Goal: Transaction & Acquisition: Purchase product/service

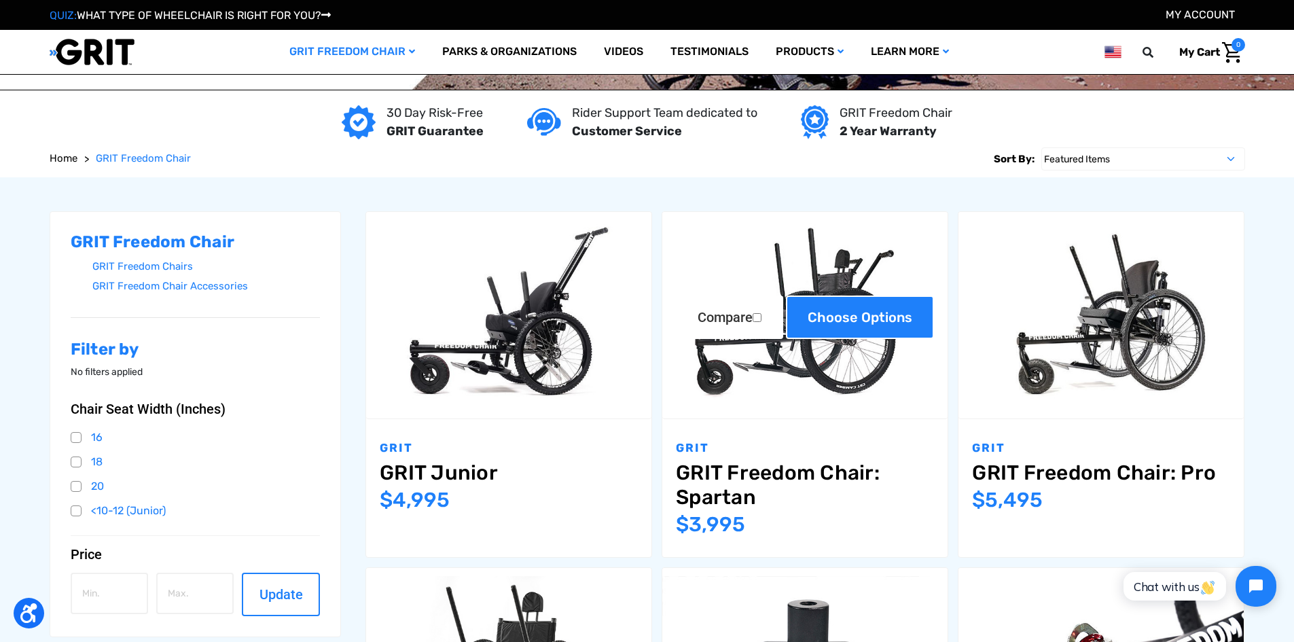
scroll to position [204, 0]
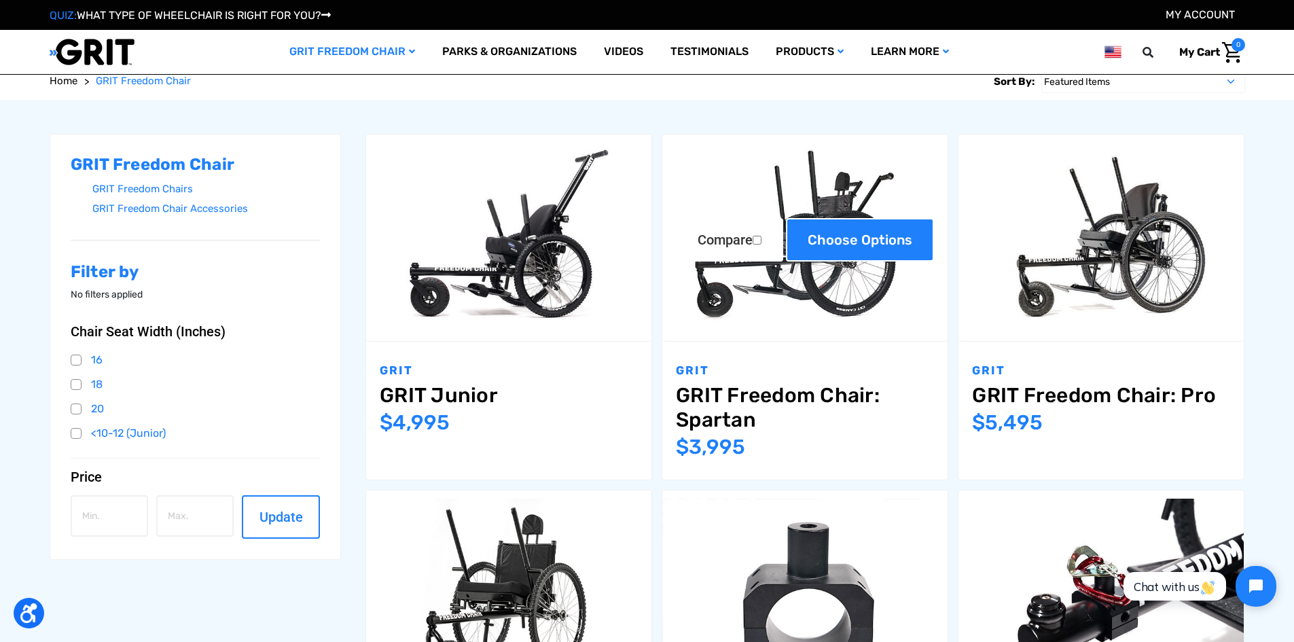
click at [862, 242] on link "Choose Options" at bounding box center [860, 239] width 148 height 43
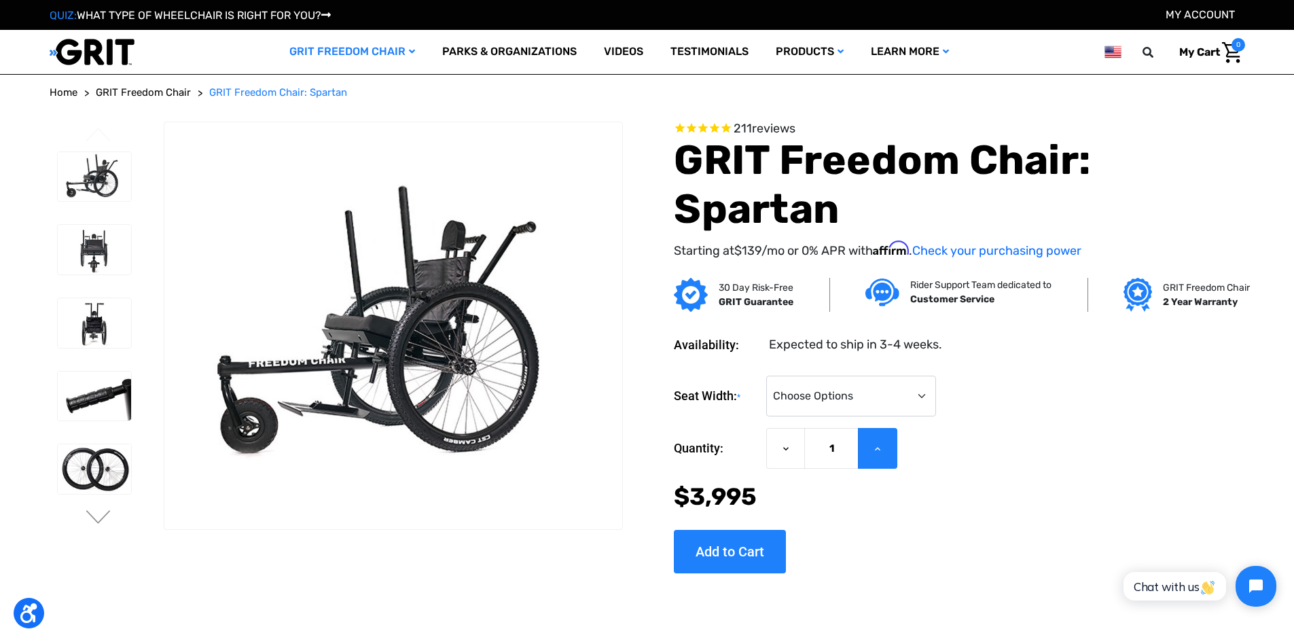
click at [881, 458] on button "Increase Quantity of GRIT Freedom Chair: Spartan" at bounding box center [877, 448] width 39 height 41
type input "2"
click at [855, 401] on select "Choose Options 16" 18" 20"" at bounding box center [851, 395] width 170 height 41
select select "325"
click at [766, 375] on select "Choose Options 16" 18" 20"" at bounding box center [851, 395] width 170 height 41
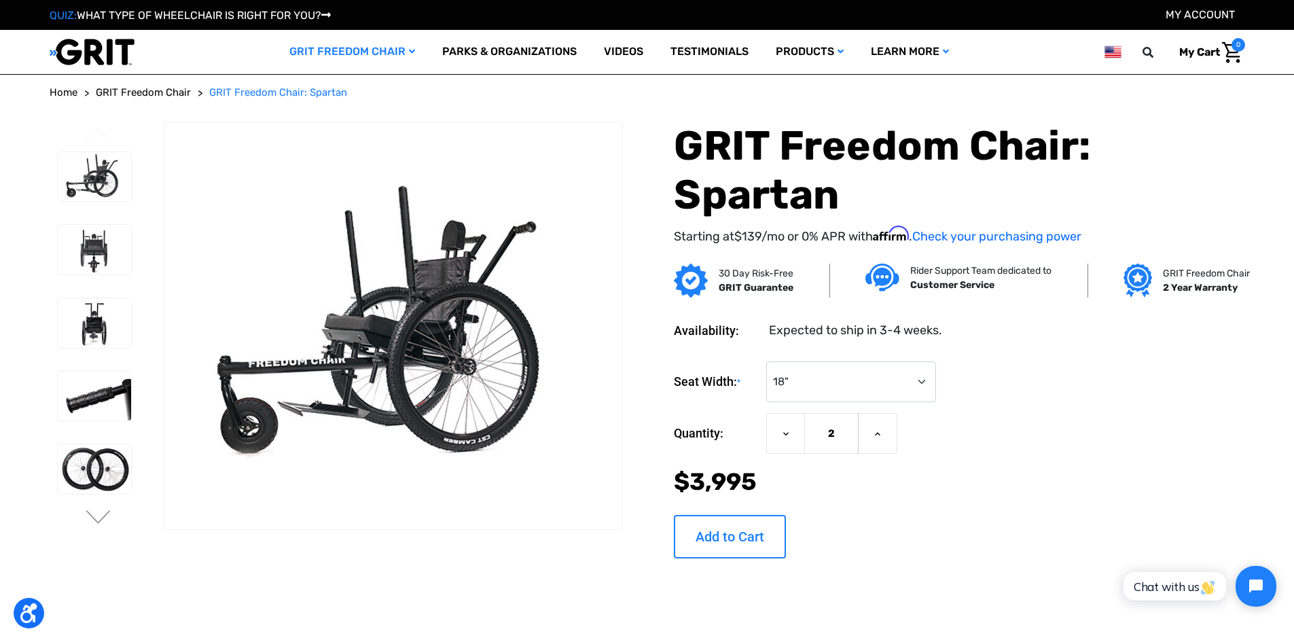
click at [725, 540] on input "Add to Cart" at bounding box center [730, 536] width 112 height 43
type input "Add to Cart"
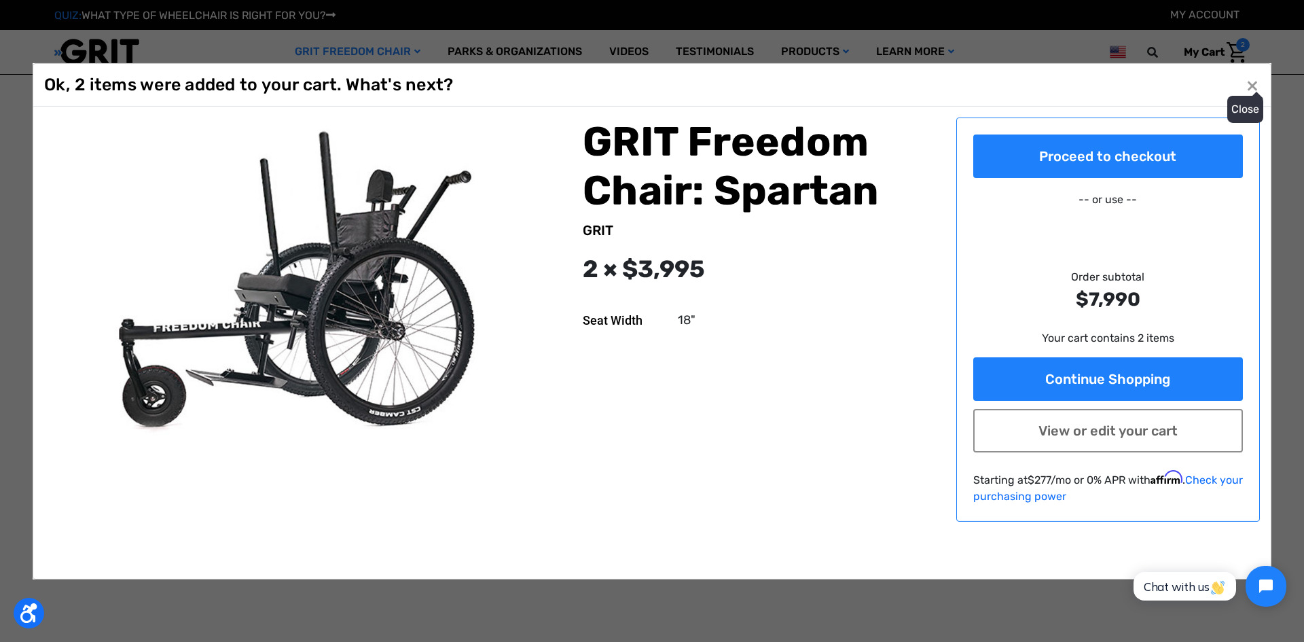
click at [1249, 96] on button "Close ×" at bounding box center [1252, 85] width 22 height 22
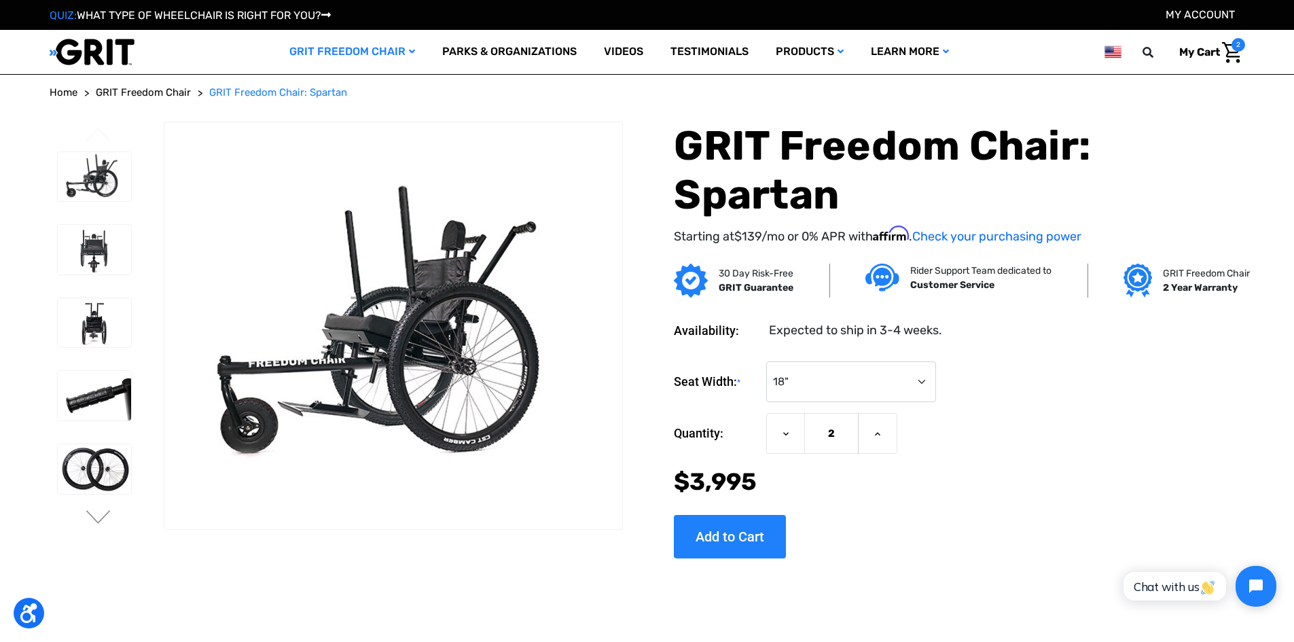
click at [155, 88] on span "GRIT Freedom Chair" at bounding box center [143, 92] width 95 height 12
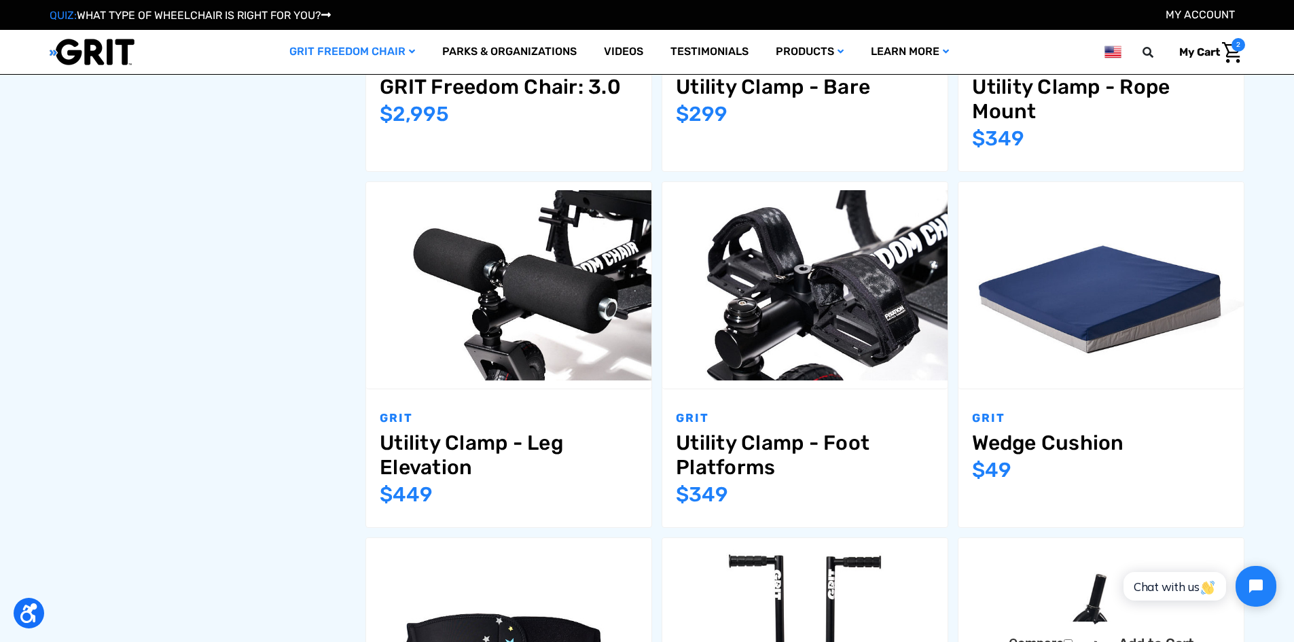
scroll to position [951, 0]
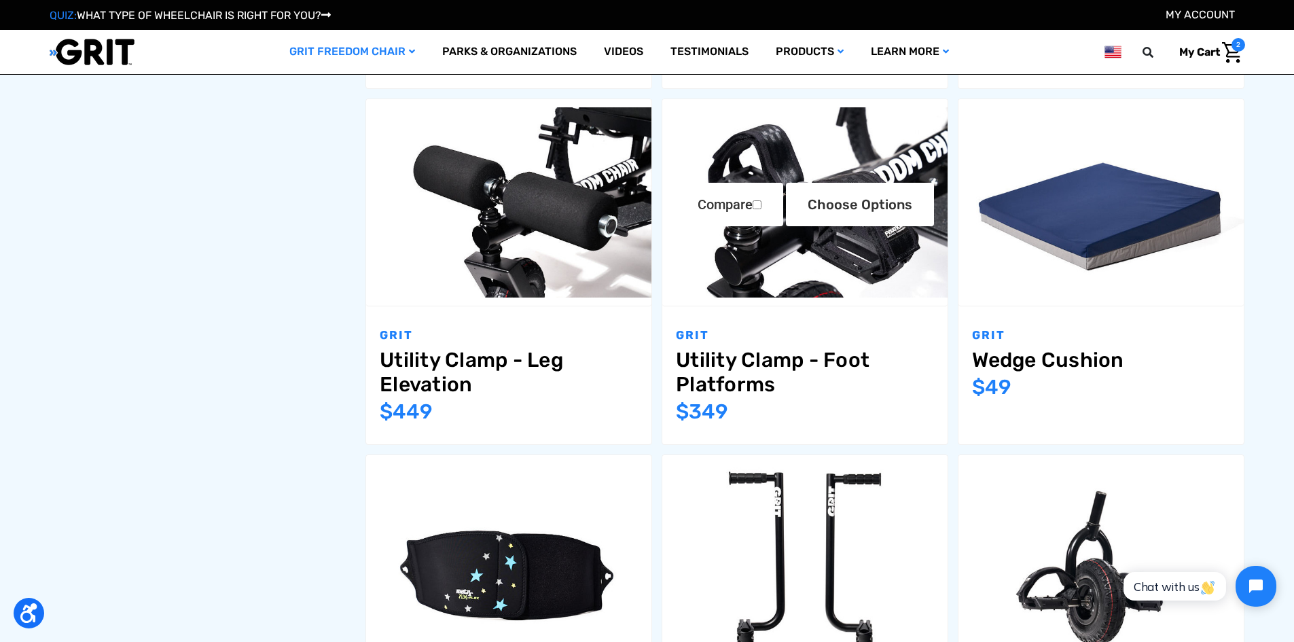
click at [776, 367] on link "Utility Clamp - Foot Platforms" at bounding box center [805, 372] width 258 height 49
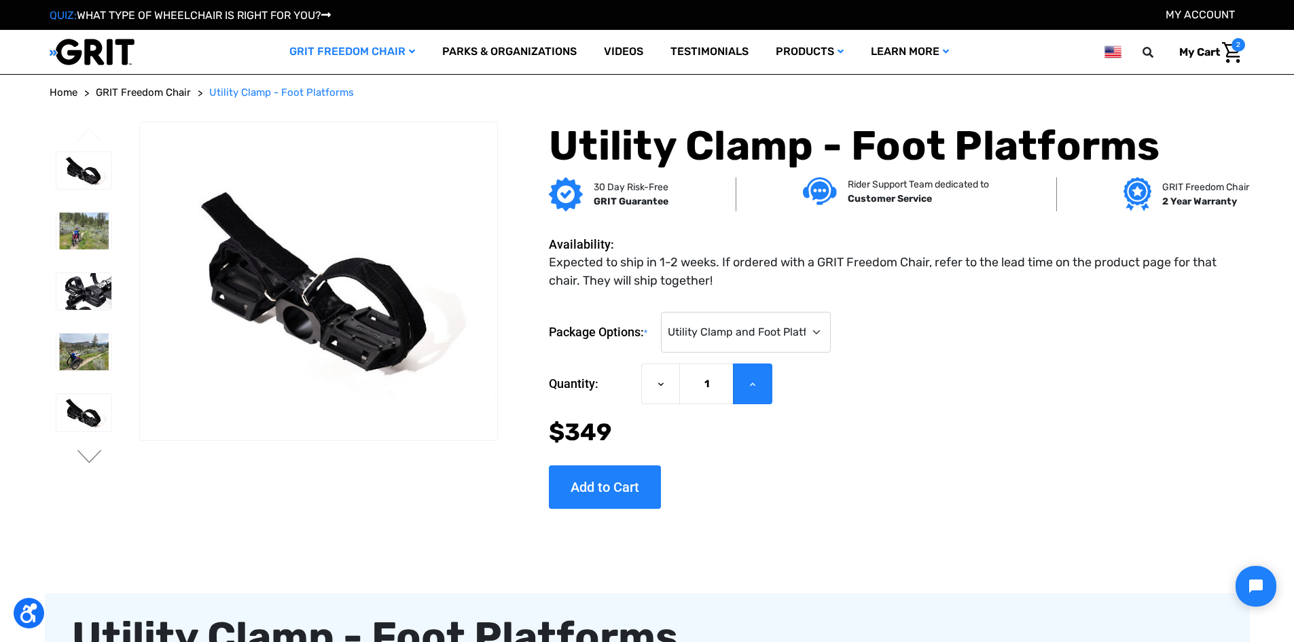
click at [745, 389] on button "Increase Quantity of Utility Clamp - Foot Platforms" at bounding box center [752, 383] width 39 height 41
type input "2"
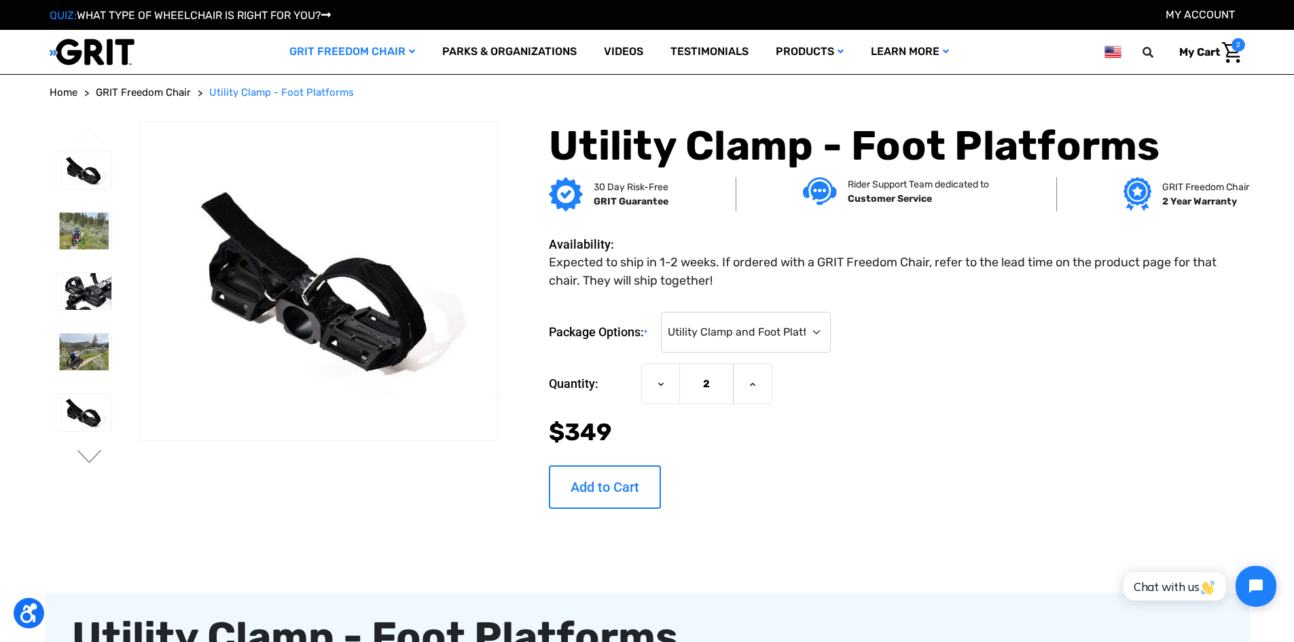
click at [589, 493] on input "Add to Cart" at bounding box center [605, 486] width 112 height 43
type input "Add to Cart"
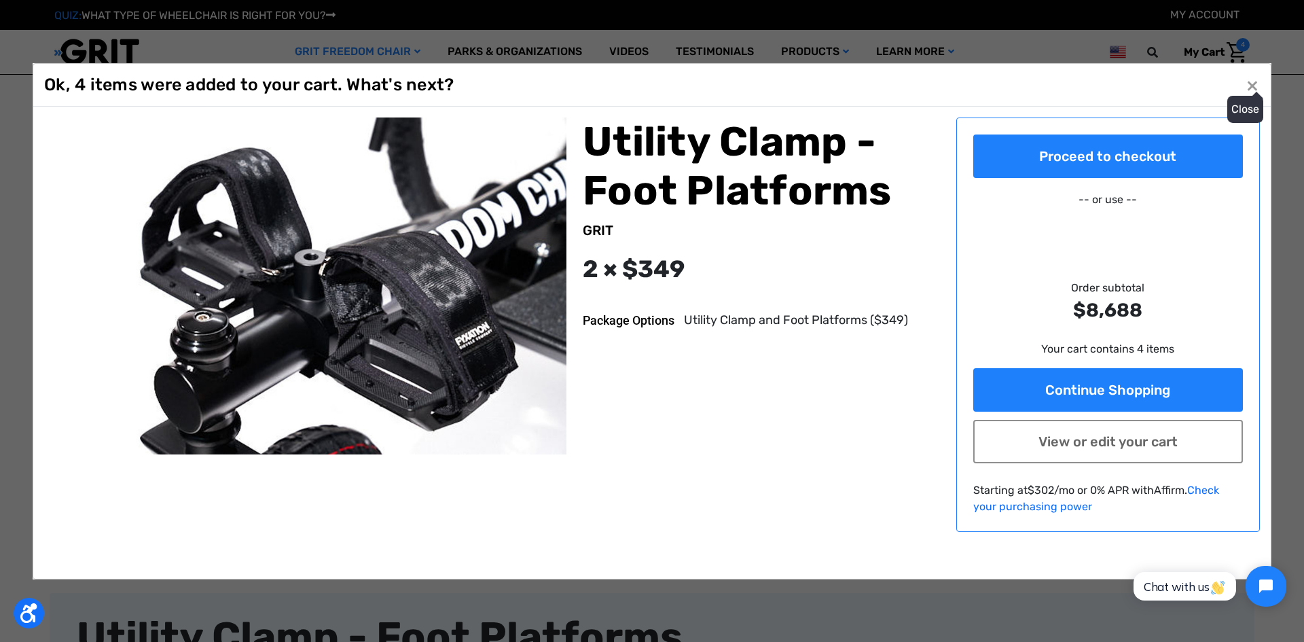
click at [1251, 96] on button "Close ×" at bounding box center [1252, 85] width 22 height 22
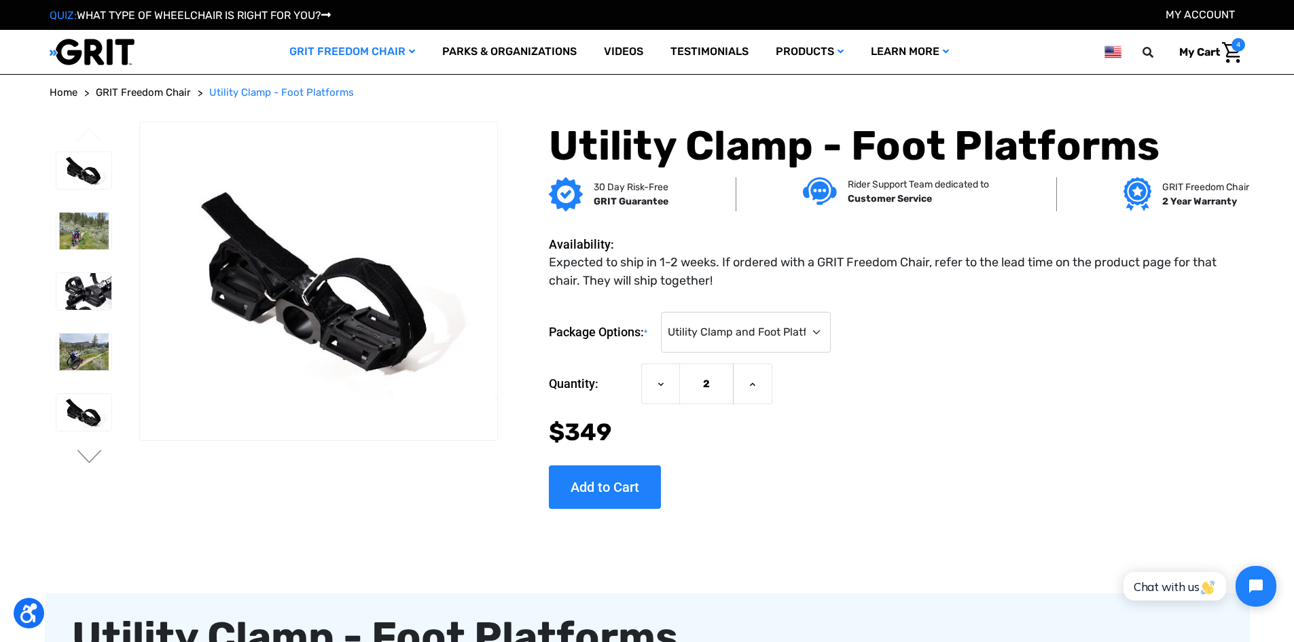
click at [132, 90] on span "GRIT Freedom Chair" at bounding box center [143, 92] width 95 height 12
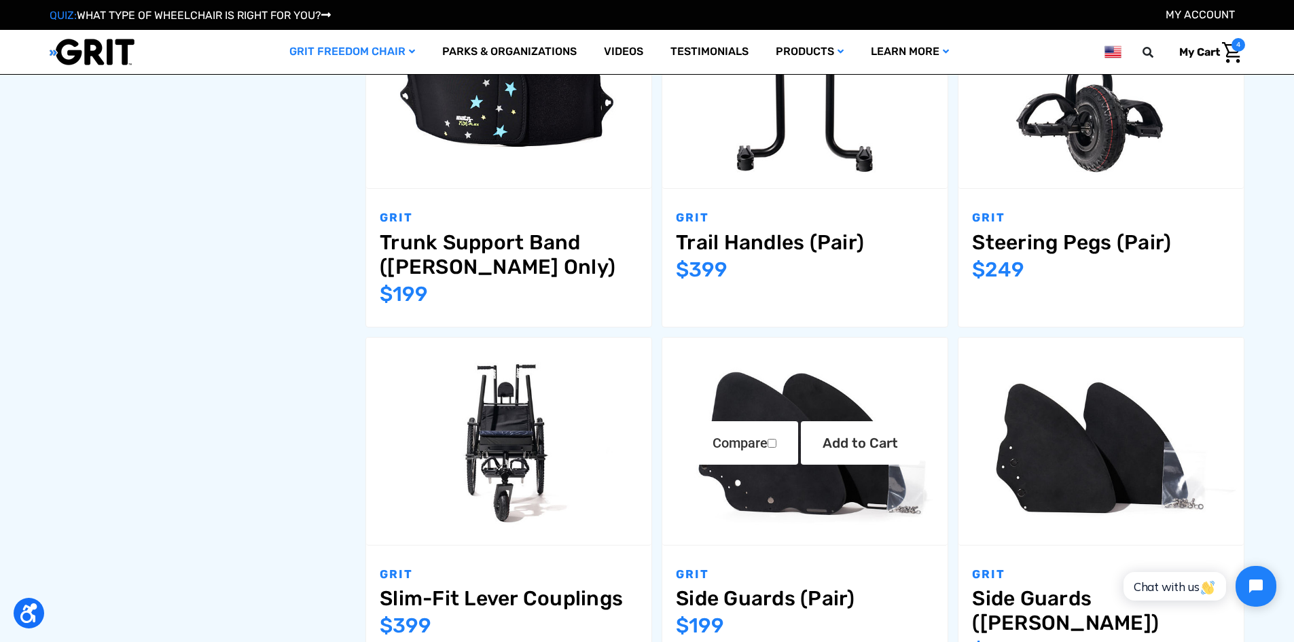
scroll to position [1358, 0]
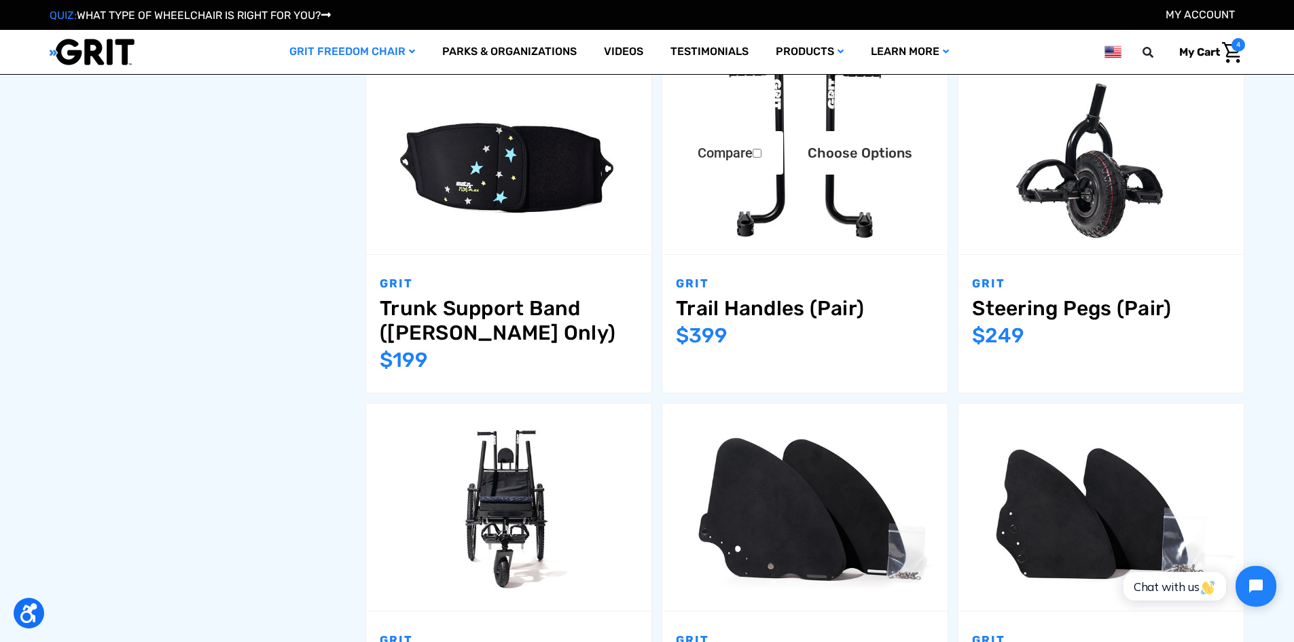
click at [773, 316] on link "Trail Handles (Pair)" at bounding box center [805, 308] width 258 height 24
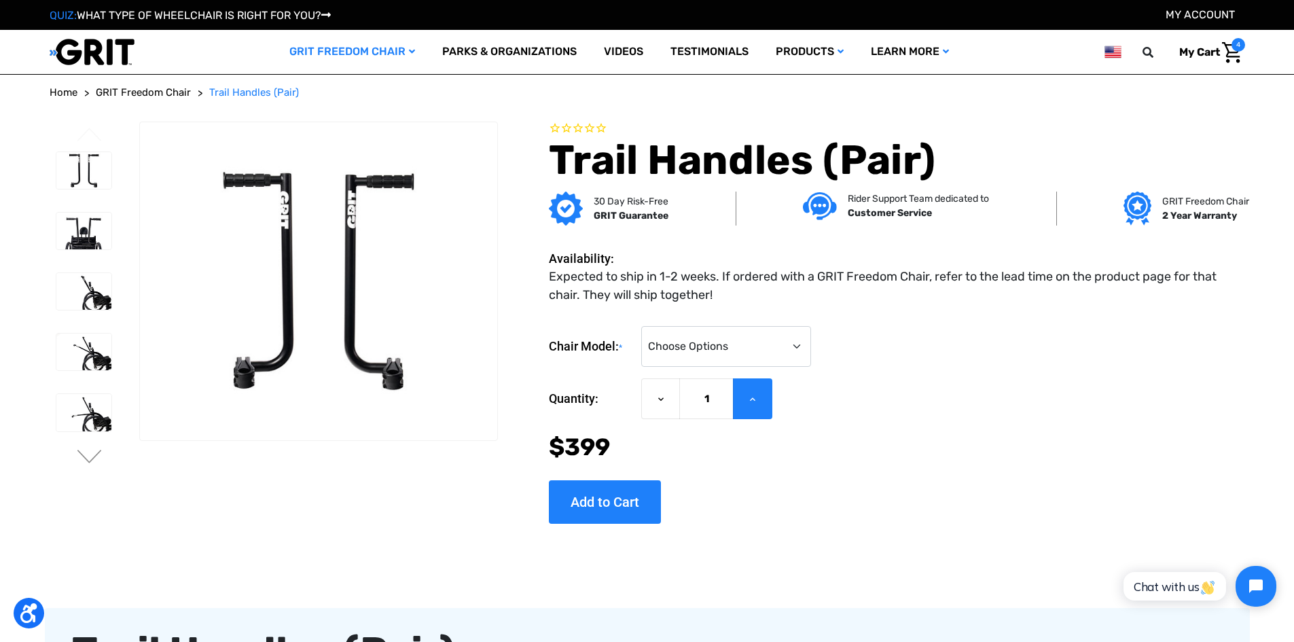
click at [762, 401] on button "Increase Quantity of Trail Handles (Pair)" at bounding box center [752, 398] width 39 height 41
type input "2"
drag, startPoint x: 617, startPoint y: 495, endPoint x: 1186, endPoint y: 287, distance: 605.8
click at [617, 493] on input "Add to Cart" at bounding box center [605, 501] width 112 height 43
click at [1220, 70] on header "Toggle menu My Cart 4 Search GRIT Freedom Chair Shop All Parks & Organizations …" at bounding box center [647, 52] width 1195 height 44
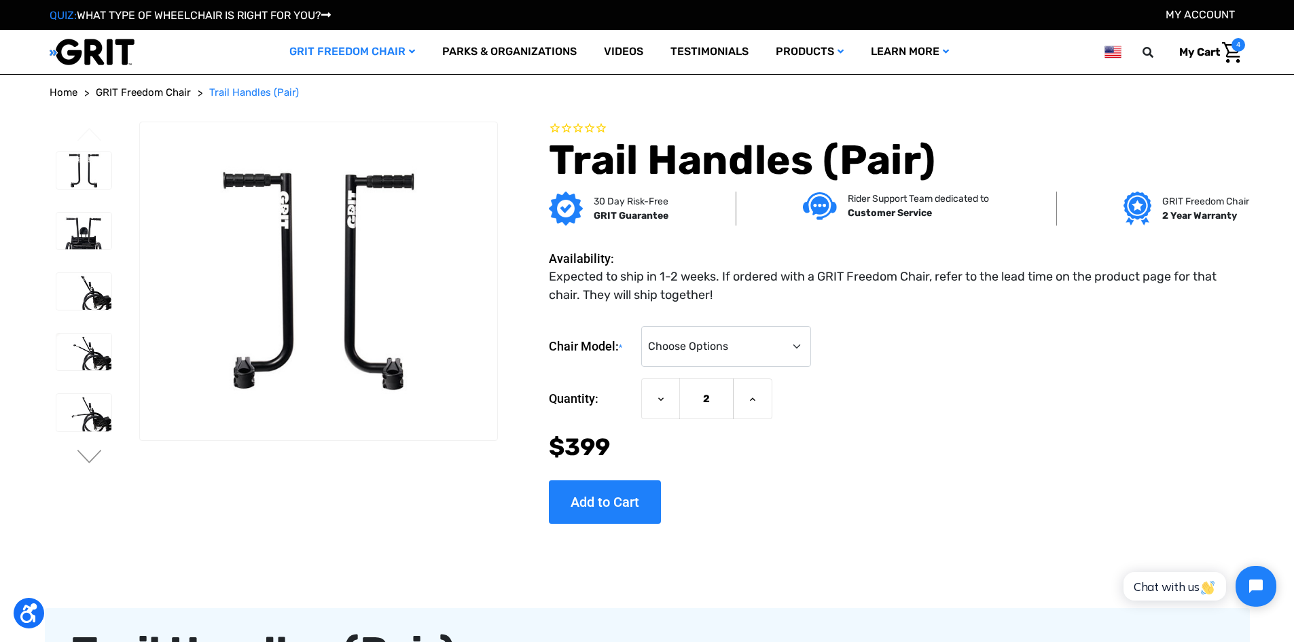
click at [1222, 56] on img "Cart with 4 items" at bounding box center [1232, 52] width 20 height 21
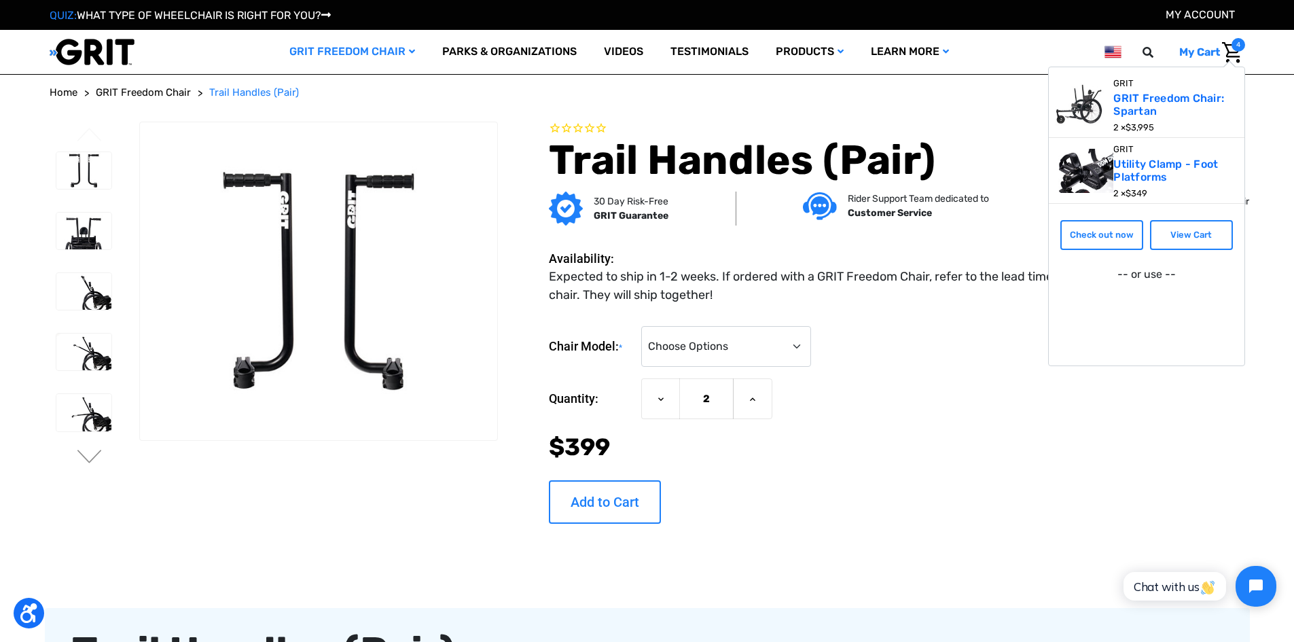
click at [598, 501] on input "Add to Cart" at bounding box center [605, 501] width 112 height 43
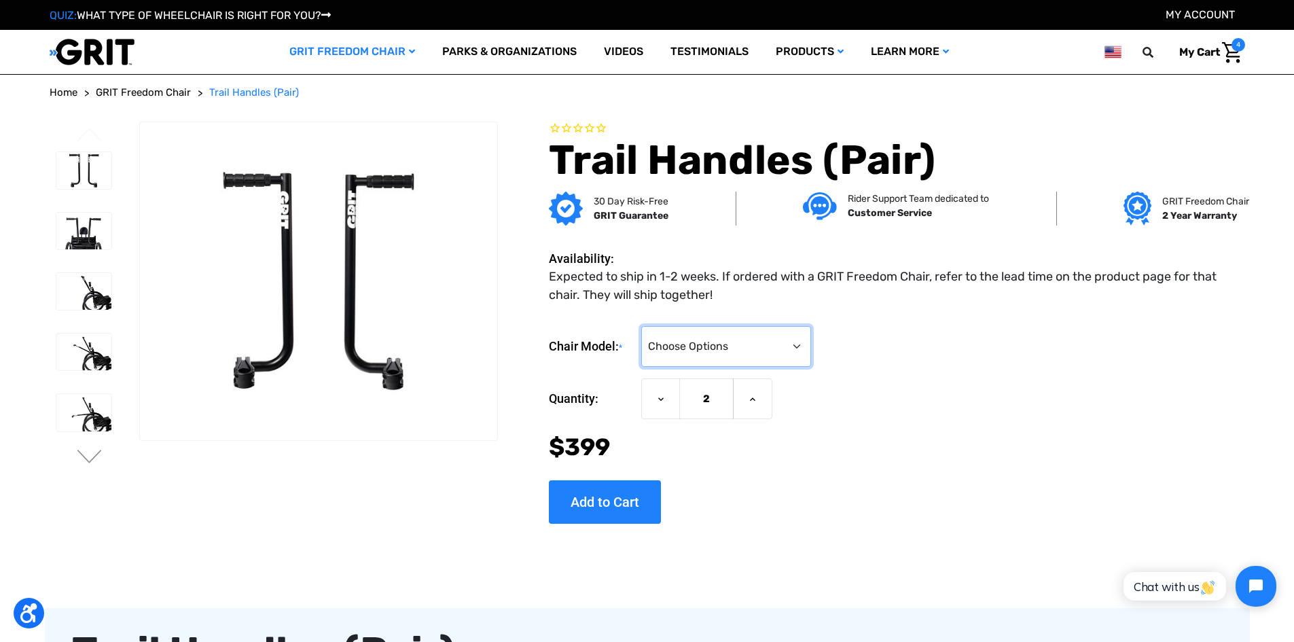
click at [792, 346] on select "Choose Options 3.0 / Spartan / KBF Active / CAF Sport Pro / CAF Pro Junior / CA…" at bounding box center [726, 346] width 170 height 41
select select "186"
click at [641, 326] on select "Choose Options 3.0 / Spartan / KBF Active / CAF Sport Pro / CAF Pro Junior / CA…" at bounding box center [726, 346] width 170 height 41
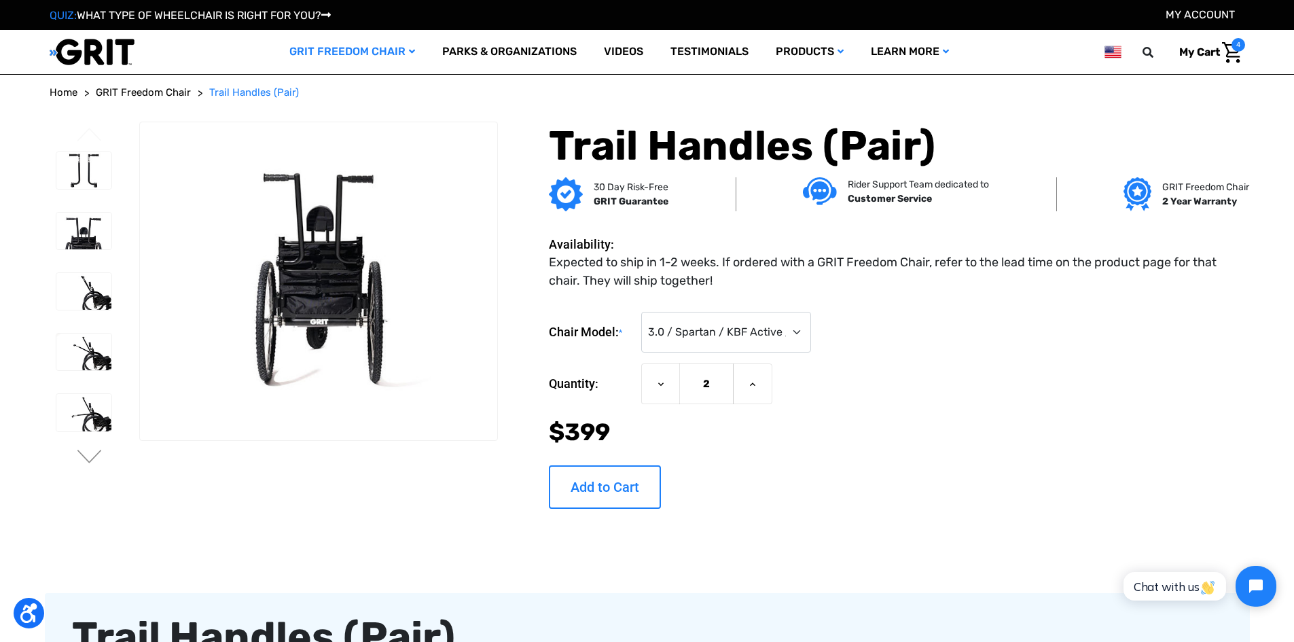
click at [619, 490] on input "Add to Cart" at bounding box center [605, 486] width 112 height 43
type input "Add to Cart"
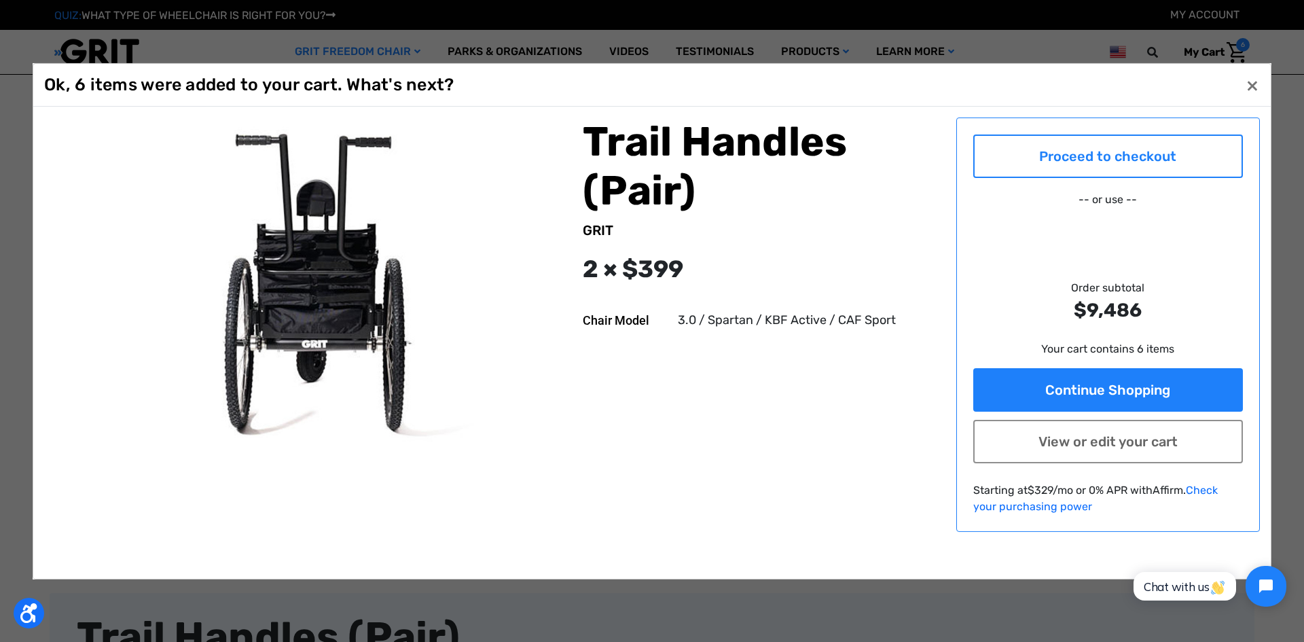
click at [1173, 162] on link "Proceed to checkout" at bounding box center [1108, 155] width 270 height 43
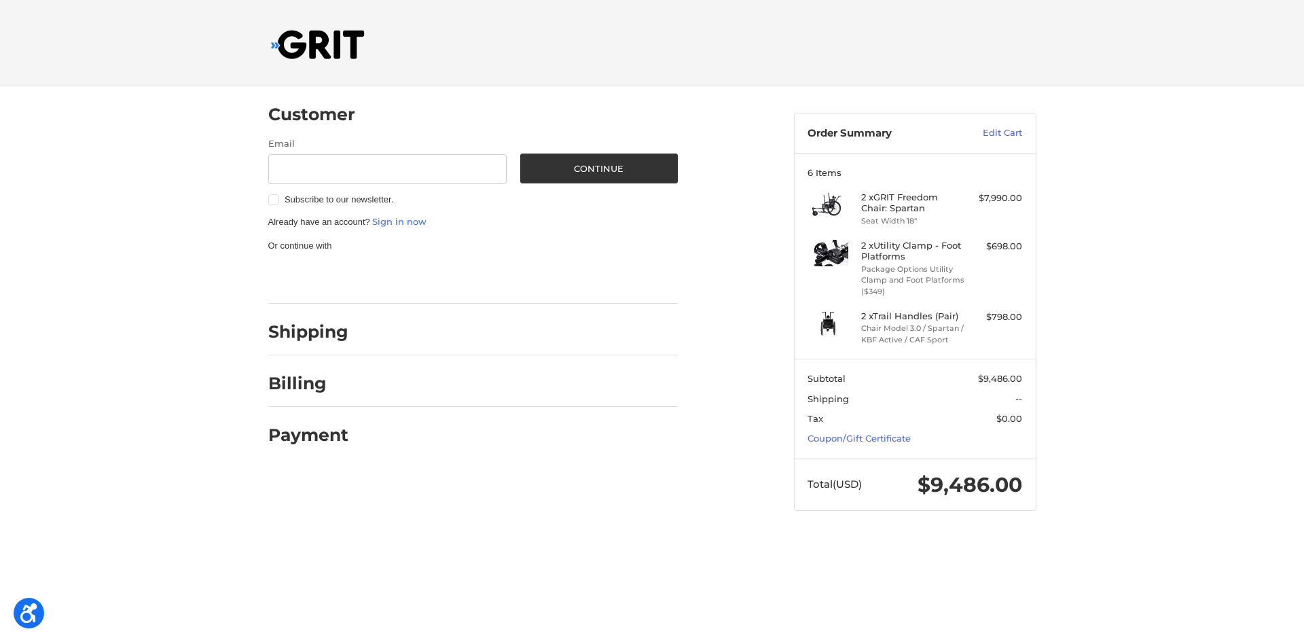
click at [615, 319] on div "Shipping" at bounding box center [472, 332] width 409 height 46
click at [288, 351] on div "Shipping" at bounding box center [472, 332] width 409 height 46
click at [409, 163] on input "Email" at bounding box center [387, 169] width 239 height 31
type input "[EMAIL_ADDRESS][DOMAIN_NAME]"
click at [577, 164] on button "Continue" at bounding box center [599, 168] width 158 height 30
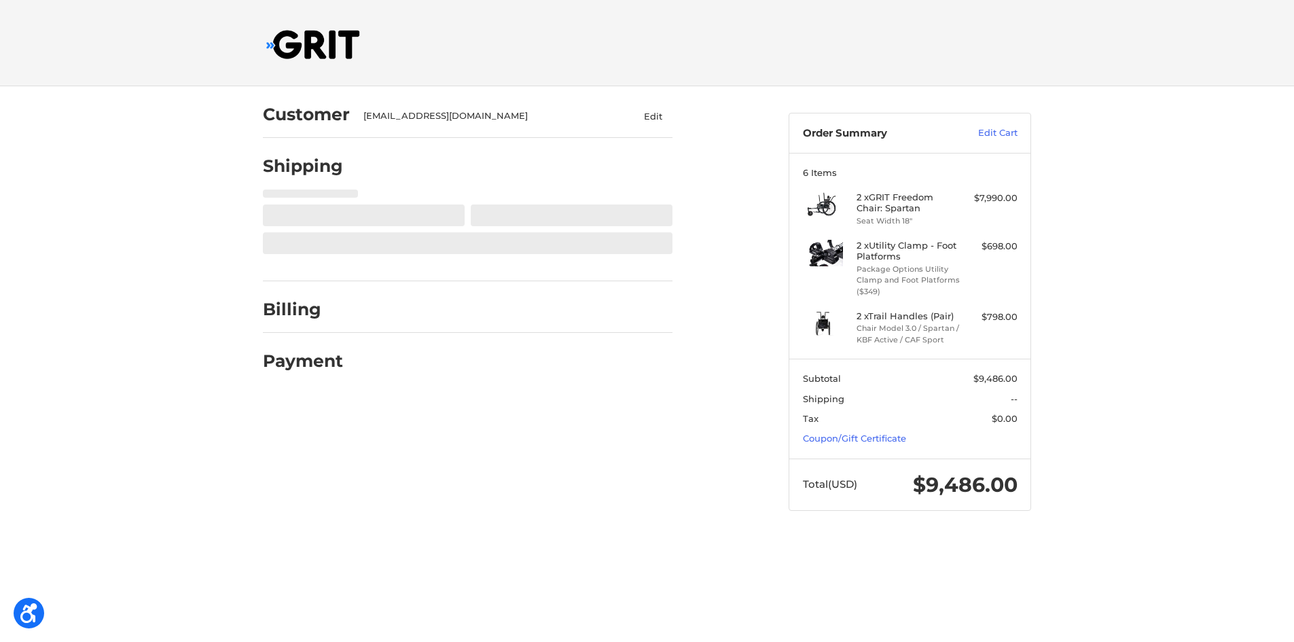
select select "US"
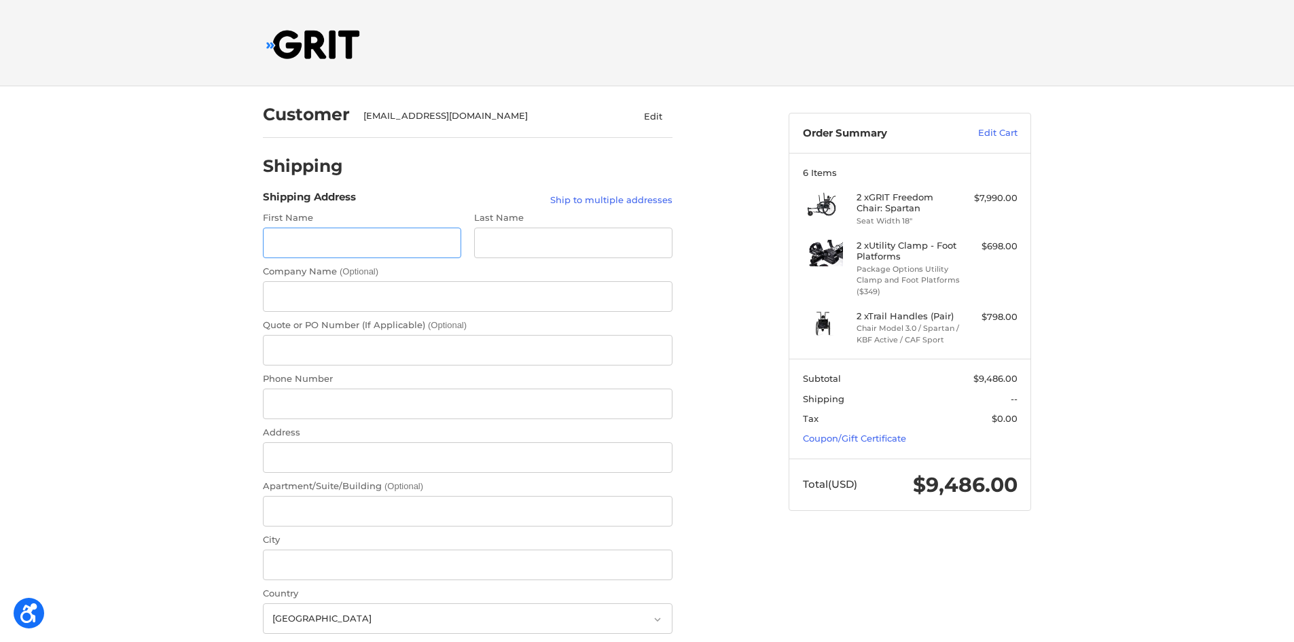
scroll to position [10, 0]
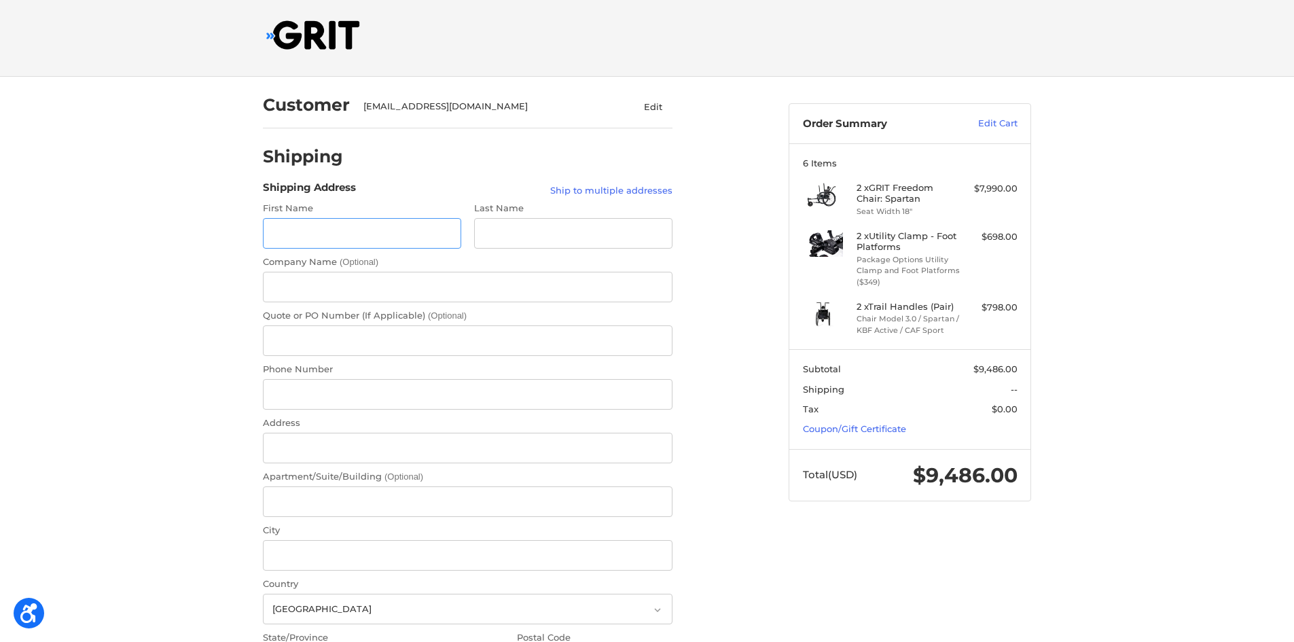
click at [371, 235] on input "First Name" at bounding box center [362, 233] width 198 height 31
type input "[PERSON_NAME]"
type input "Grette"
type input "[GEOGRAPHIC_DATA]"
type input "5096308710"
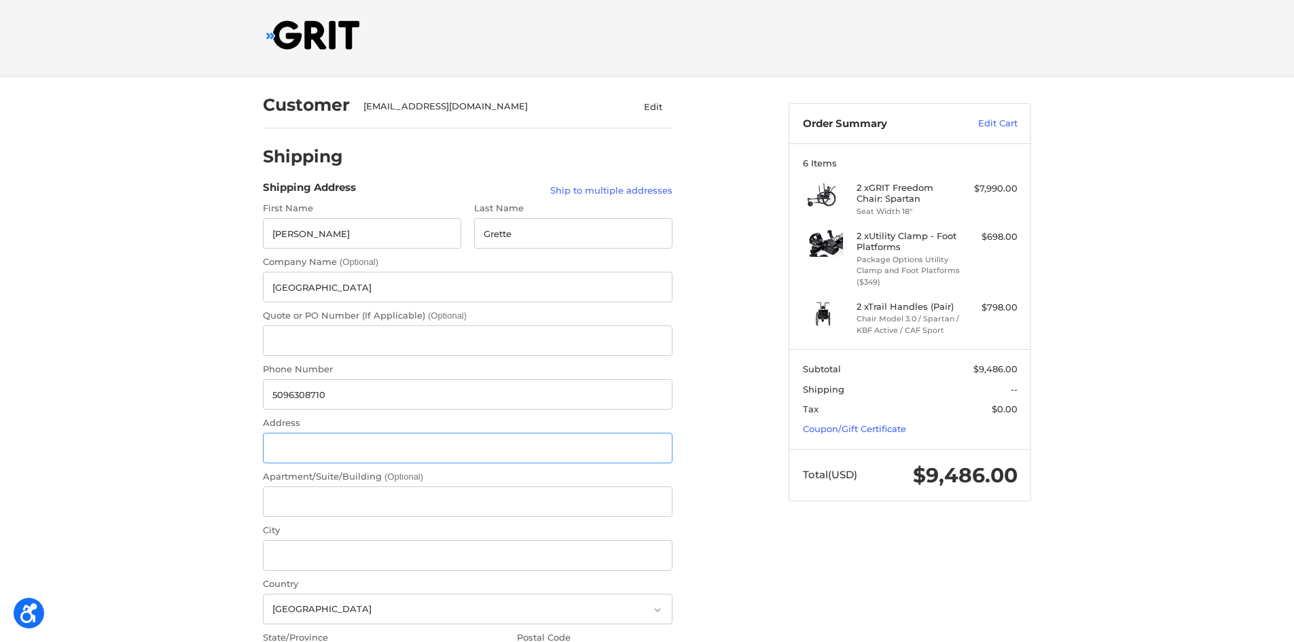
type input "2170 SLEEPY HOLLOW HTS"
type input "WENATCHEE"
select select "WA"
type input "98801-9609"
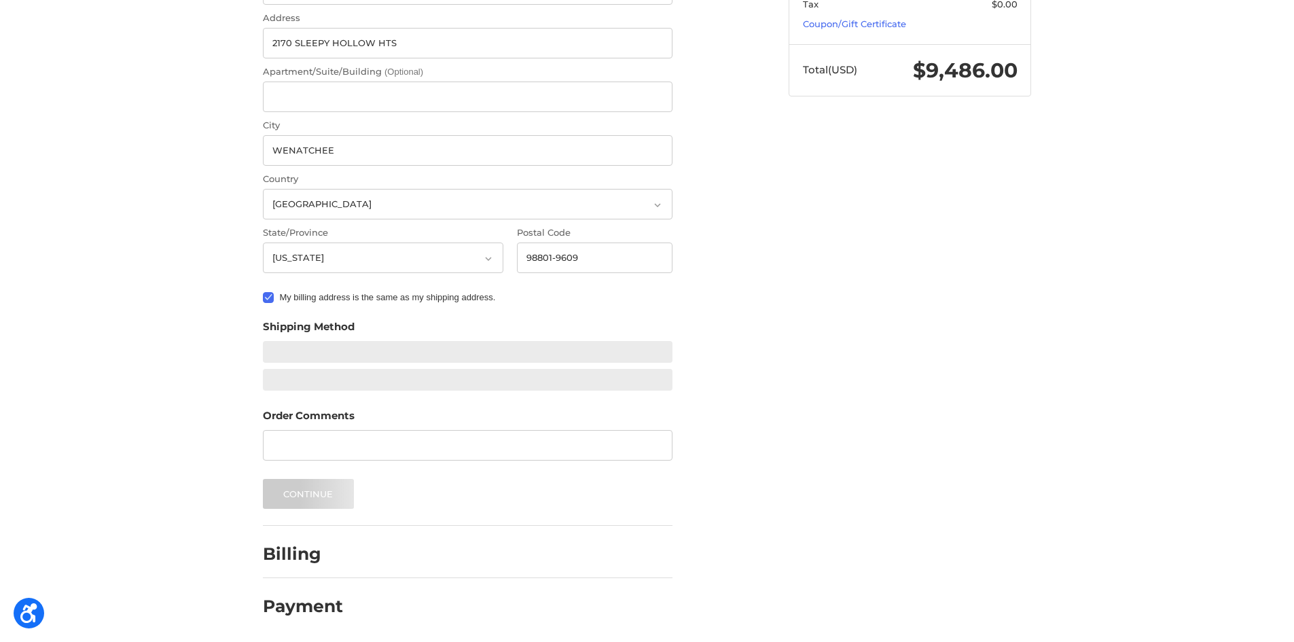
scroll to position [400, 0]
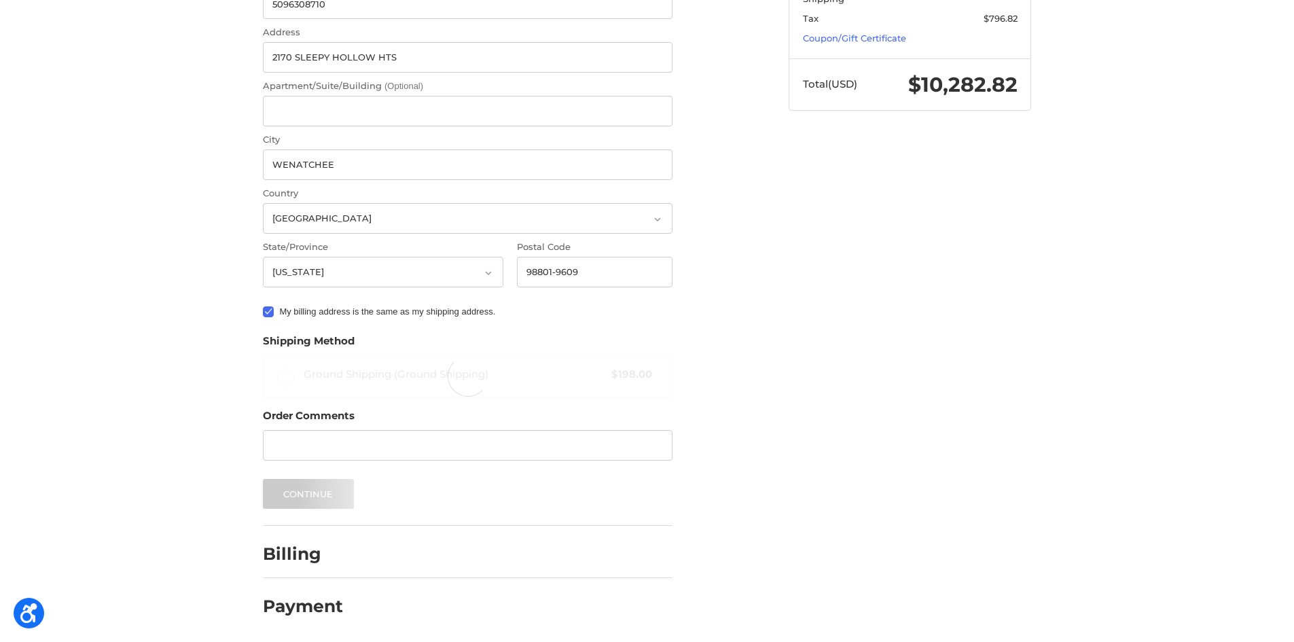
radio input "true"
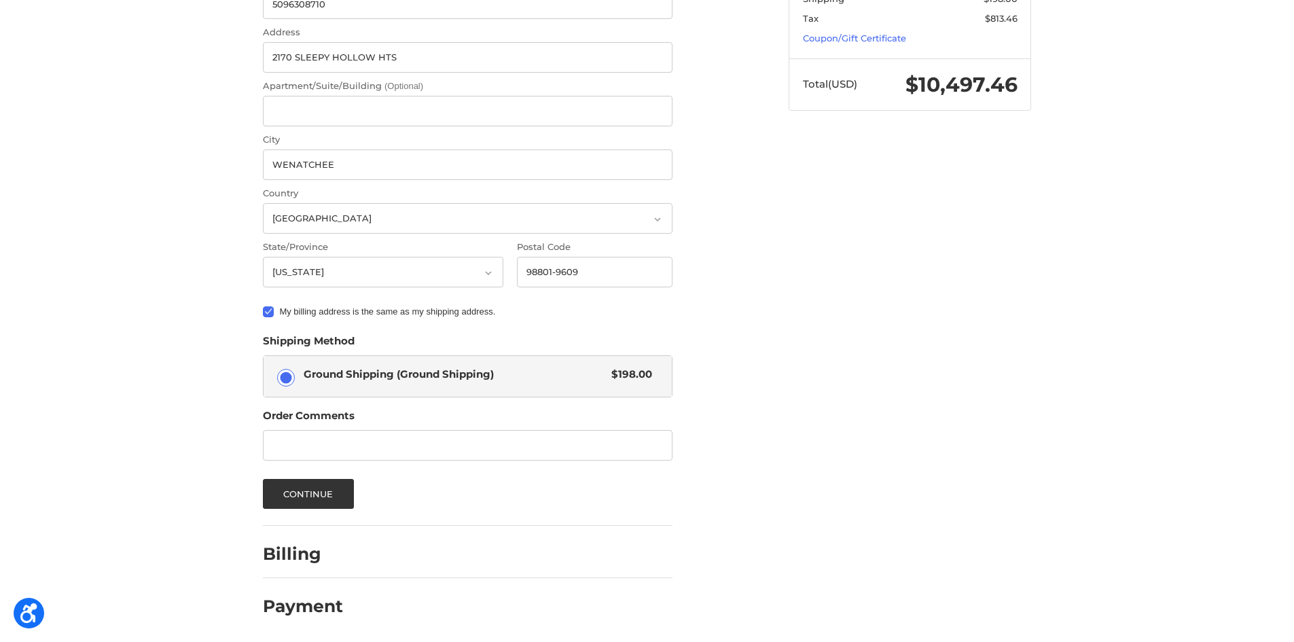
scroll to position [60, 0]
